Goal: Information Seeking & Learning: Learn about a topic

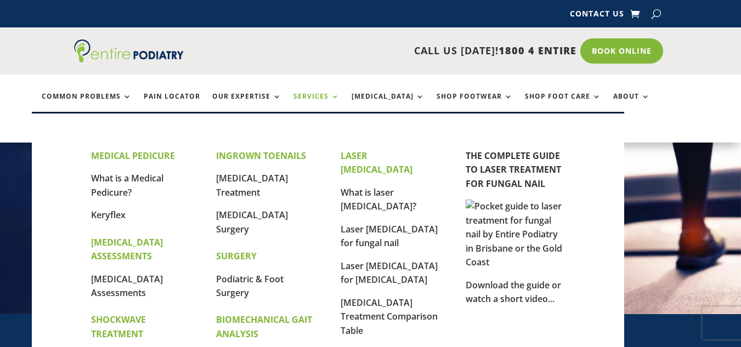
click at [326, 94] on link "Services" at bounding box center [316, 105] width 46 height 24
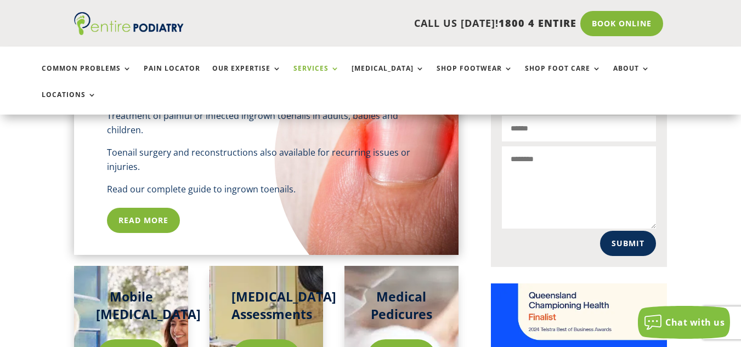
scroll to position [833, 0]
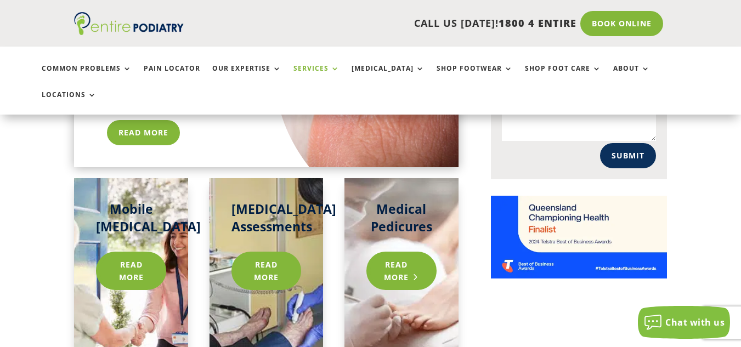
click at [405, 252] on link "Read more" at bounding box center [401, 271] width 70 height 38
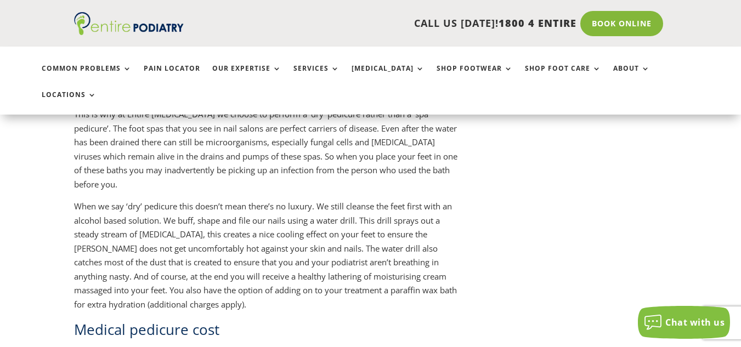
scroll to position [1403, 0]
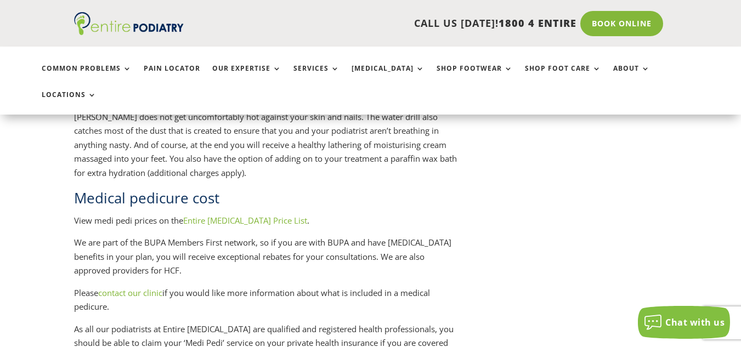
click at [242, 215] on link "Entire Podiatry Price List" at bounding box center [245, 220] width 124 height 11
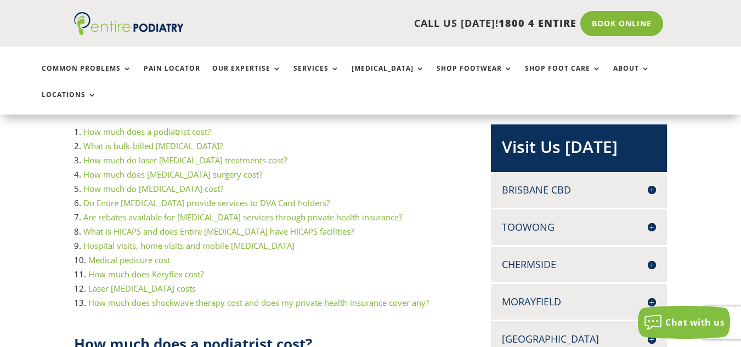
click at [92, 254] on link "Medical pedicure cost" at bounding box center [129, 259] width 82 height 11
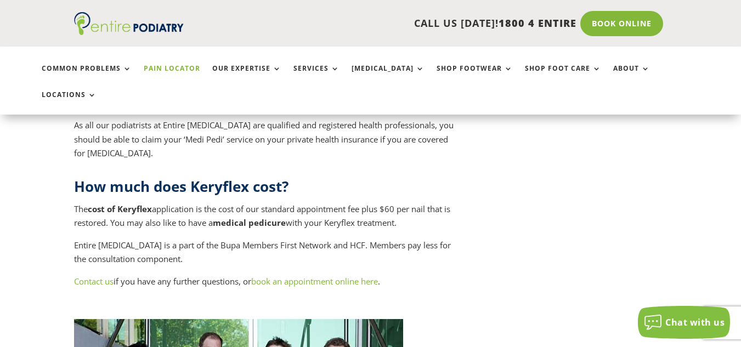
scroll to position [4880, 0]
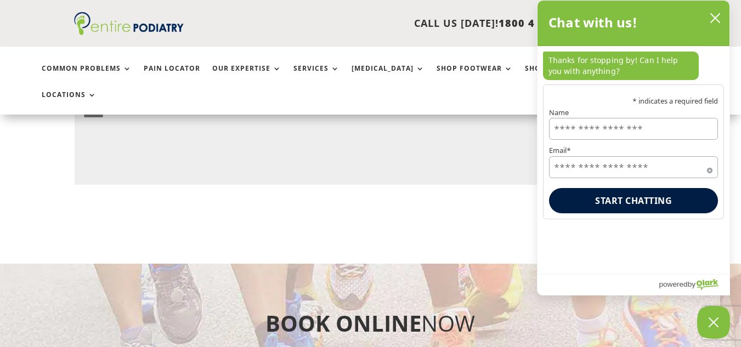
scroll to position [2494, 0]
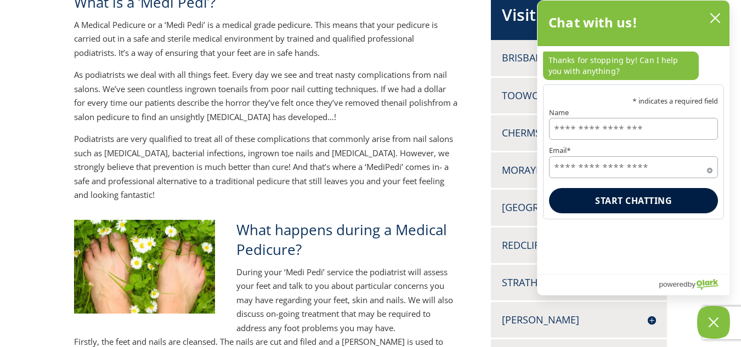
scroll to position [0, 0]
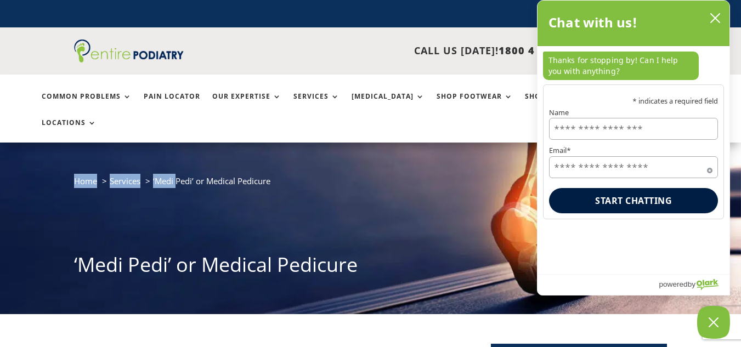
click at [255, 143] on div "Home Services ‘Medi Pedi’ or Medical Pedicure ‘Medi Pedi’ or Medical Pedicure" at bounding box center [370, 228] width 741 height 171
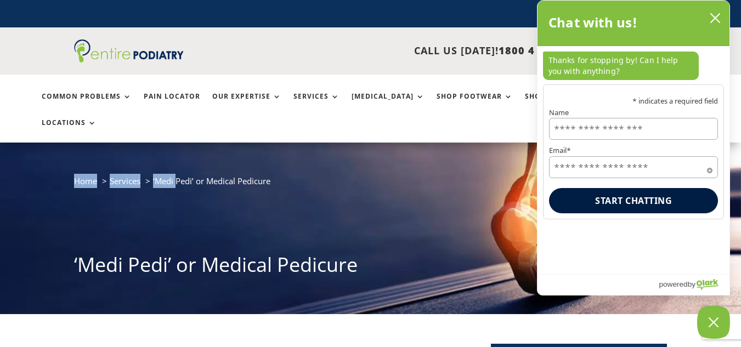
click at [255, 143] on div "Home Services ‘Medi Pedi’ or Medical Pedicure ‘Medi Pedi’ or Medical Pedicure" at bounding box center [370, 228] width 741 height 171
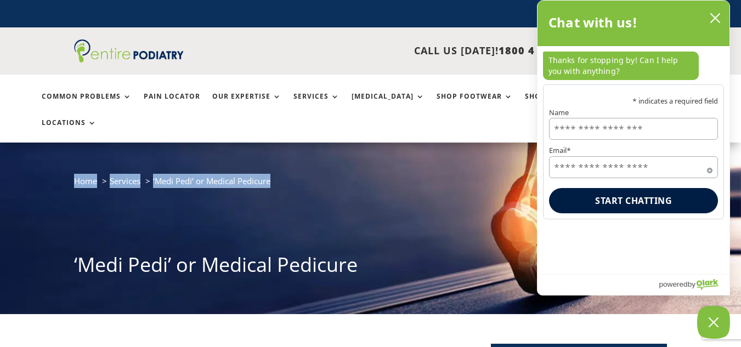
click at [255, 143] on div "Home Services ‘Medi Pedi’ or Medical Pedicure ‘Medi Pedi’ or Medical Pedicure" at bounding box center [370, 228] width 741 height 171
